Goal: Task Accomplishment & Management: Manage account settings

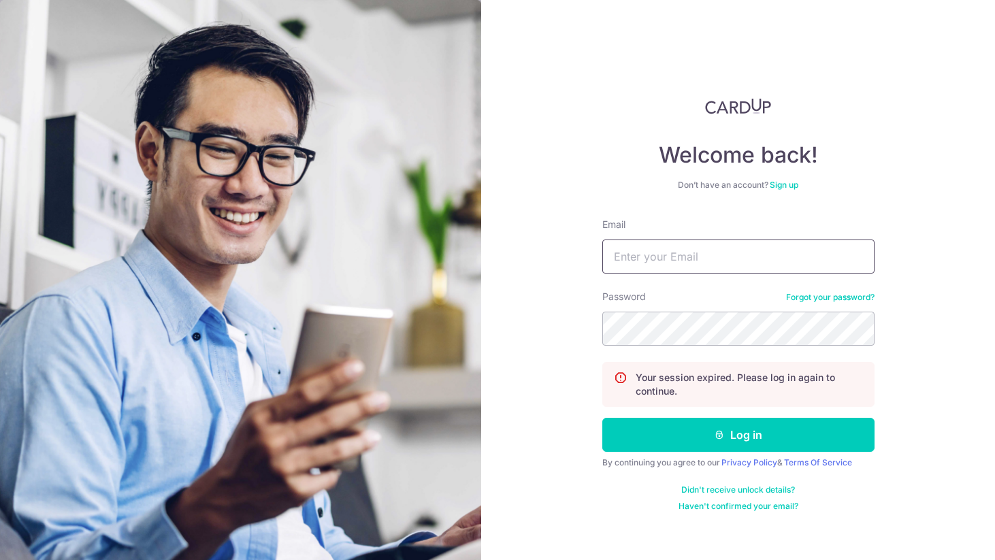
click at [643, 263] on input "Email" at bounding box center [738, 256] width 272 height 34
click at [646, 268] on input "Email" at bounding box center [738, 256] width 272 height 34
type input "[EMAIL_ADDRESS][DOMAIN_NAME]"
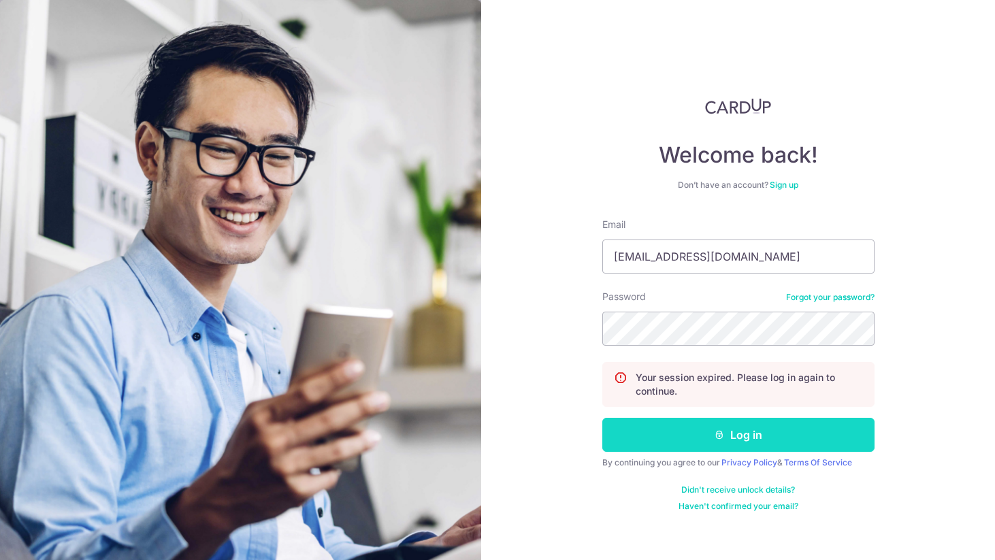
click at [697, 437] on button "Log in" at bounding box center [738, 435] width 272 height 34
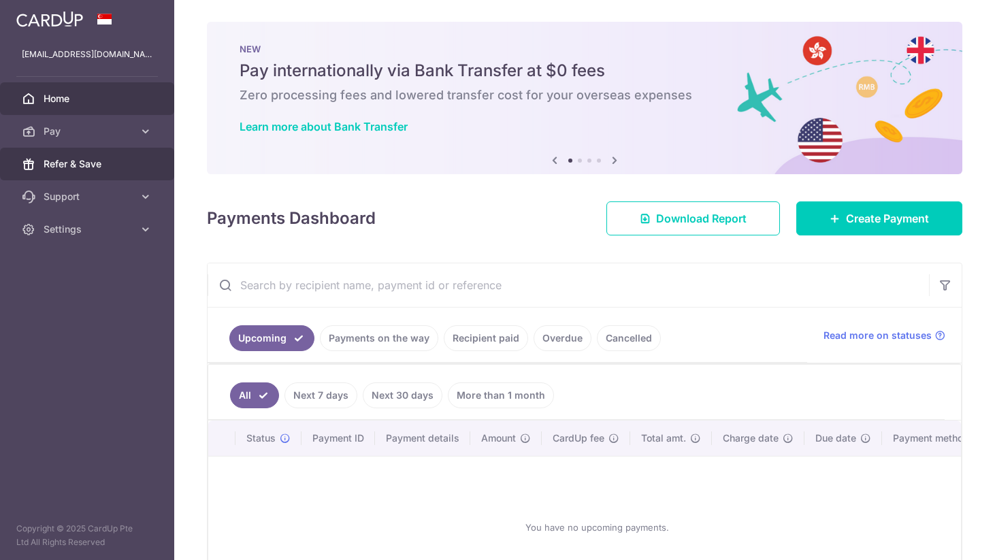
click at [81, 156] on link "Refer & Save" at bounding box center [87, 164] width 174 height 33
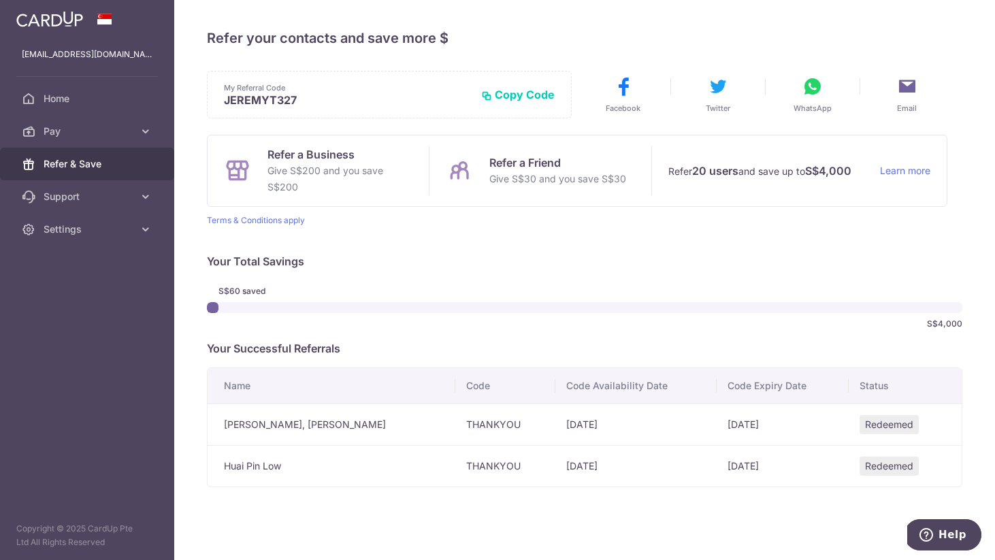
click at [512, 97] on button "Copy Code" at bounding box center [517, 95] width 73 height 14
